Goal: Information Seeking & Learning: Learn about a topic

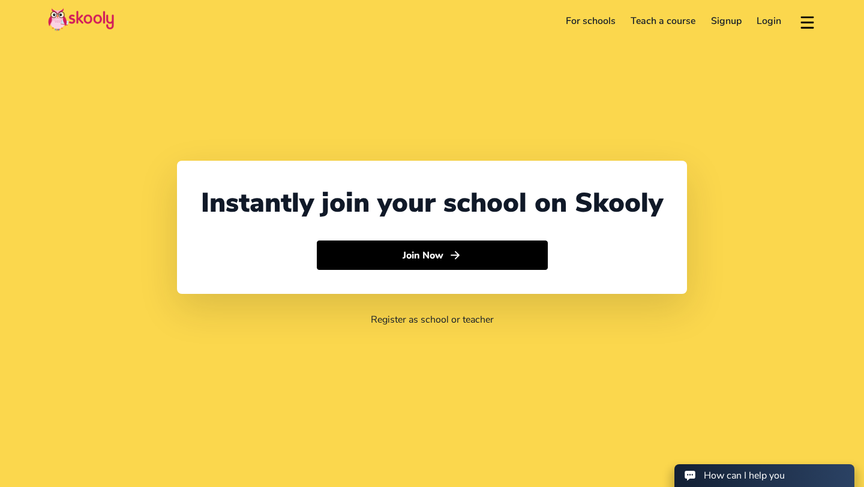
select select "91"
select select "[GEOGRAPHIC_DATA]"
select select "[GEOGRAPHIC_DATA]/[GEOGRAPHIC_DATA]"
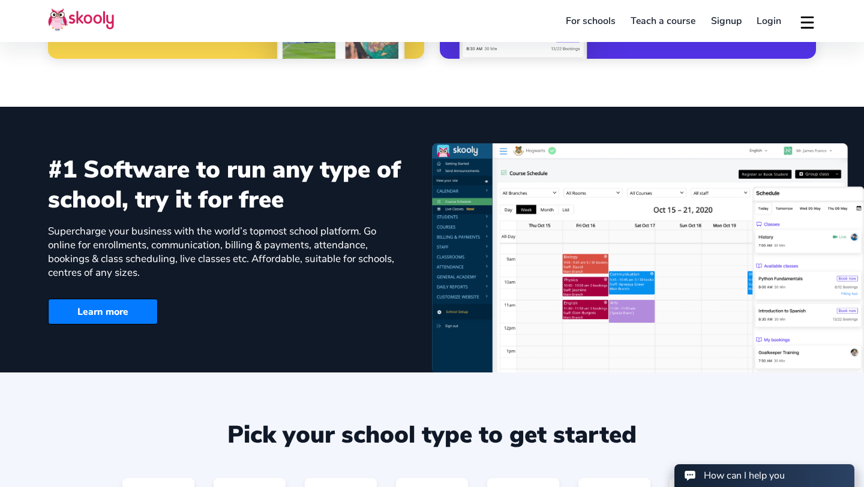
scroll to position [725, 0]
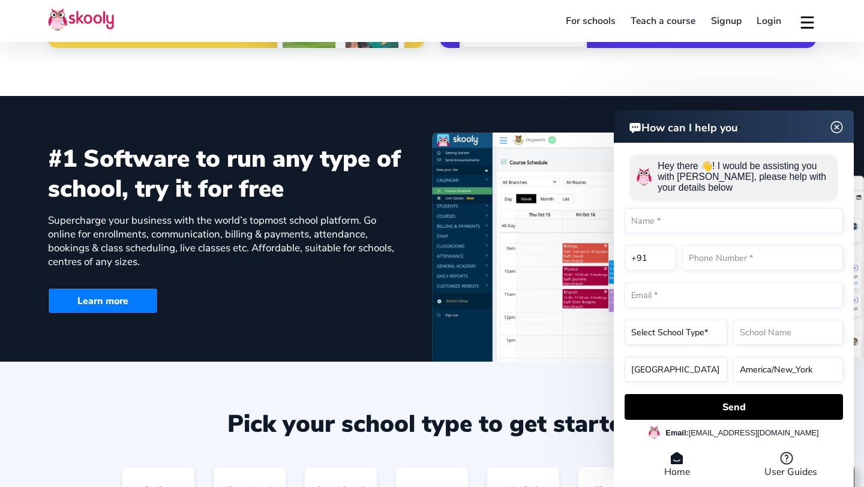
click at [840, 125] on header "How can I help you" at bounding box center [734, 126] width 240 height 32
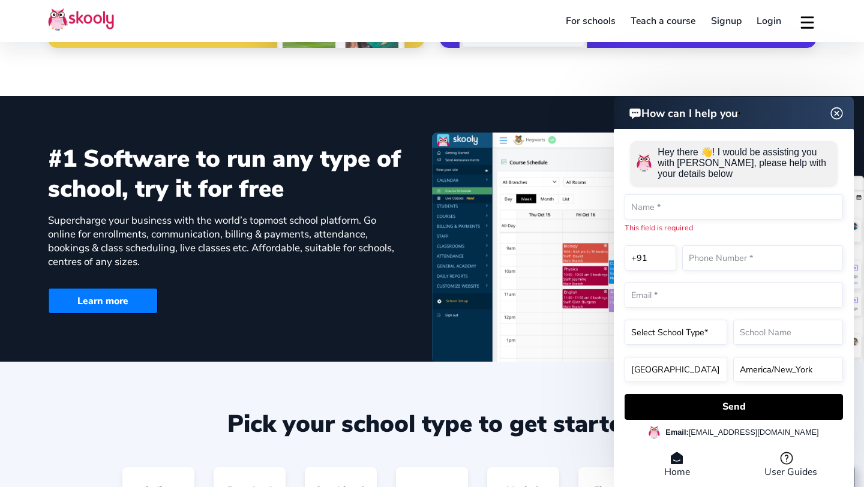
click at [836, 114] on img at bounding box center [837, 113] width 23 height 15
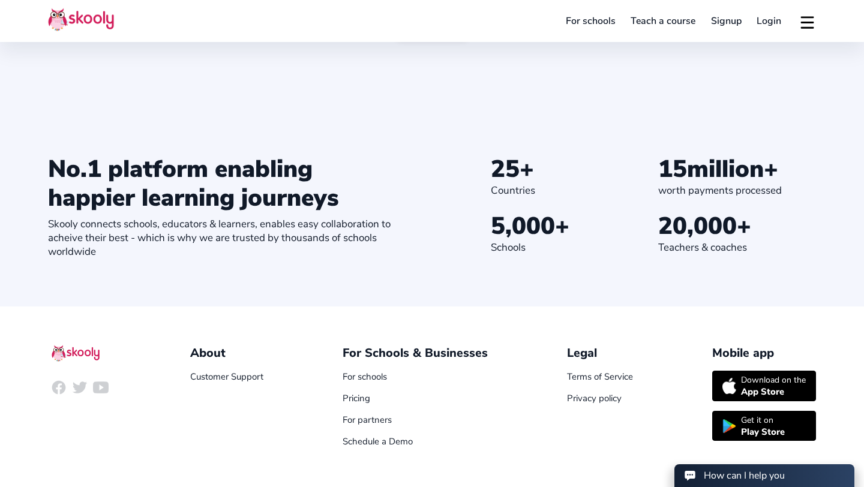
scroll to position [1332, 0]
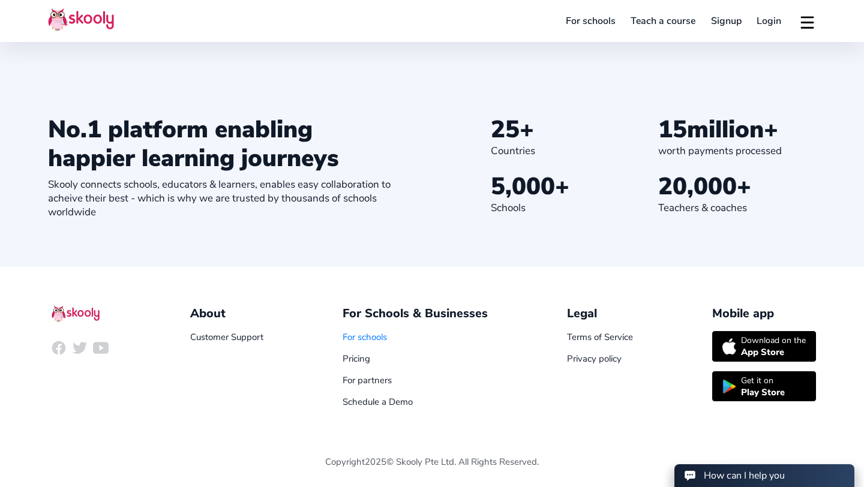
click at [365, 338] on link "For schools" at bounding box center [365, 337] width 44 height 12
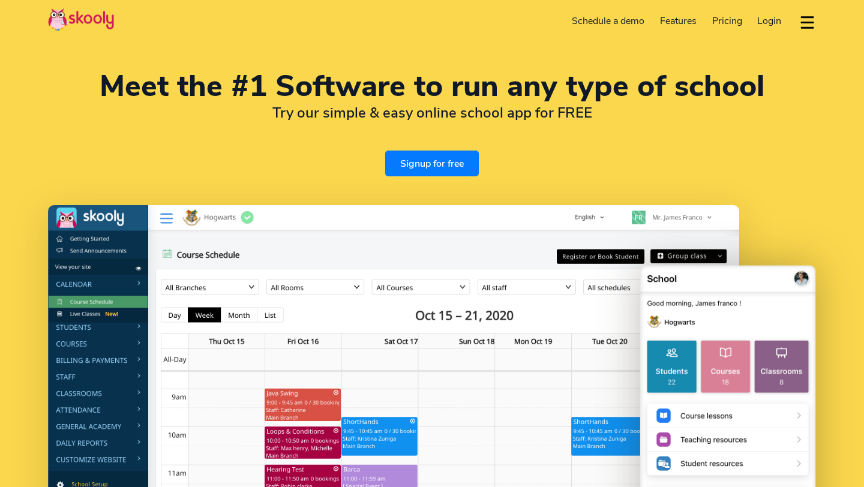
select select "en"
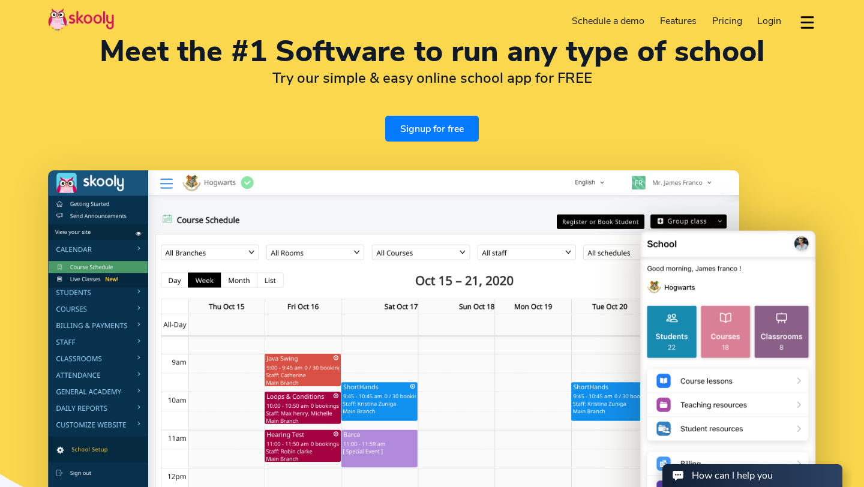
select select "91"
select select "[GEOGRAPHIC_DATA]"
select select "[GEOGRAPHIC_DATA]/[GEOGRAPHIC_DATA]"
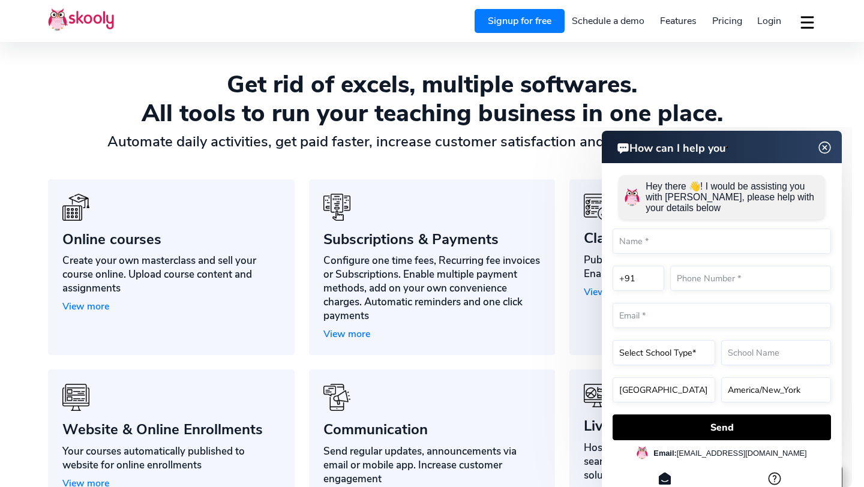
scroll to position [810, 0]
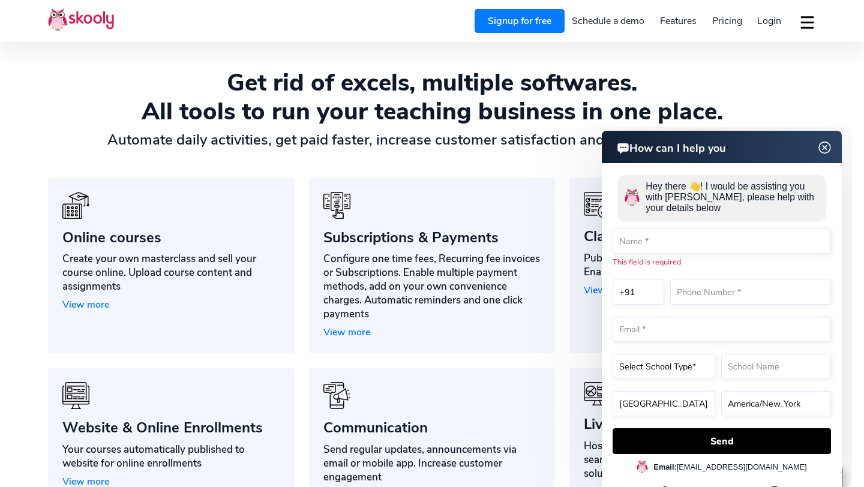
click at [826, 152] on img at bounding box center [825, 147] width 23 height 15
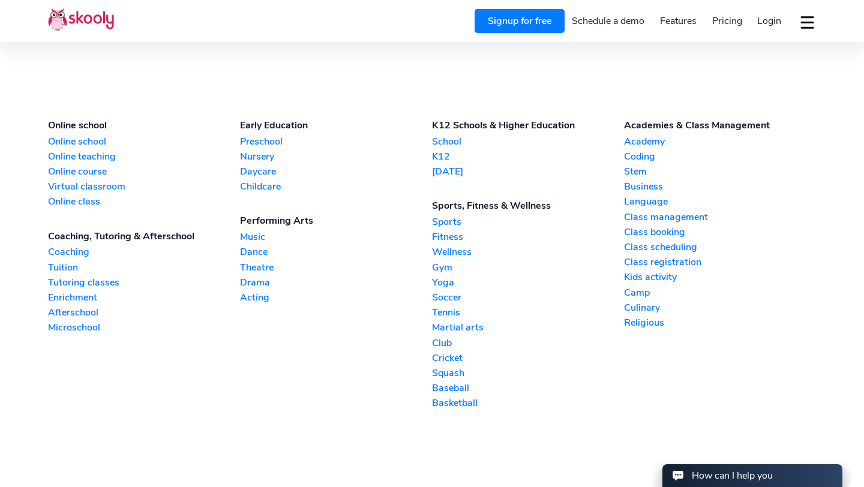
scroll to position [2679, 0]
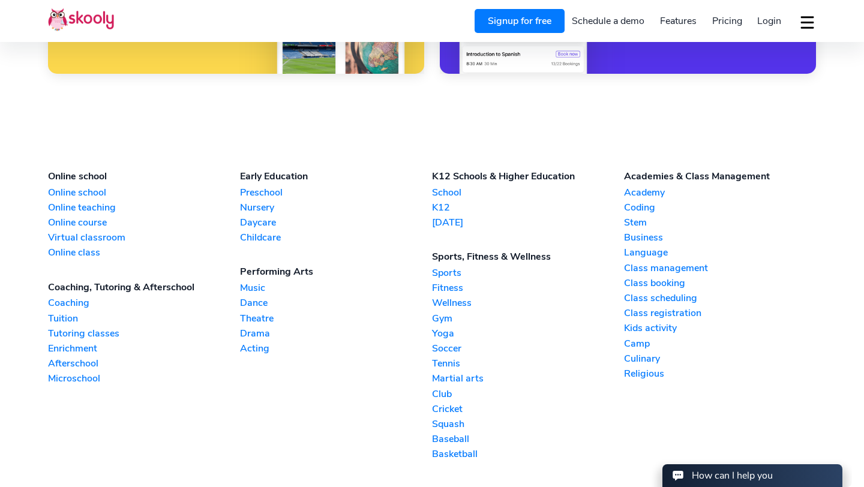
click at [71, 233] on link "Virtual classroom" at bounding box center [144, 237] width 192 height 13
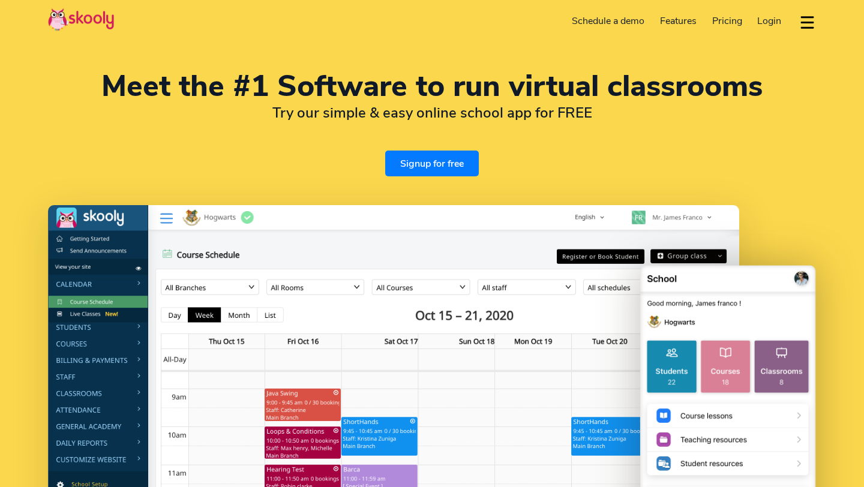
select select "en"
select select "91"
select select "[GEOGRAPHIC_DATA]"
select select "[GEOGRAPHIC_DATA]/[GEOGRAPHIC_DATA]"
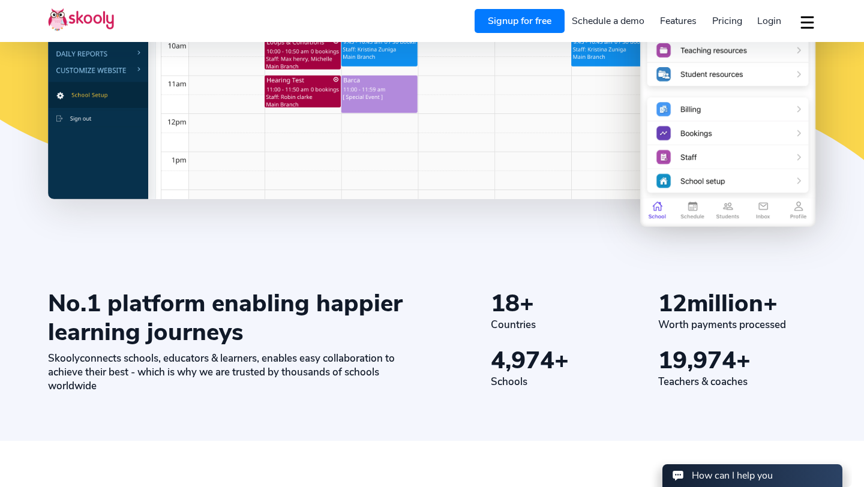
scroll to position [391, 0]
